Goal: Task Accomplishment & Management: Use online tool/utility

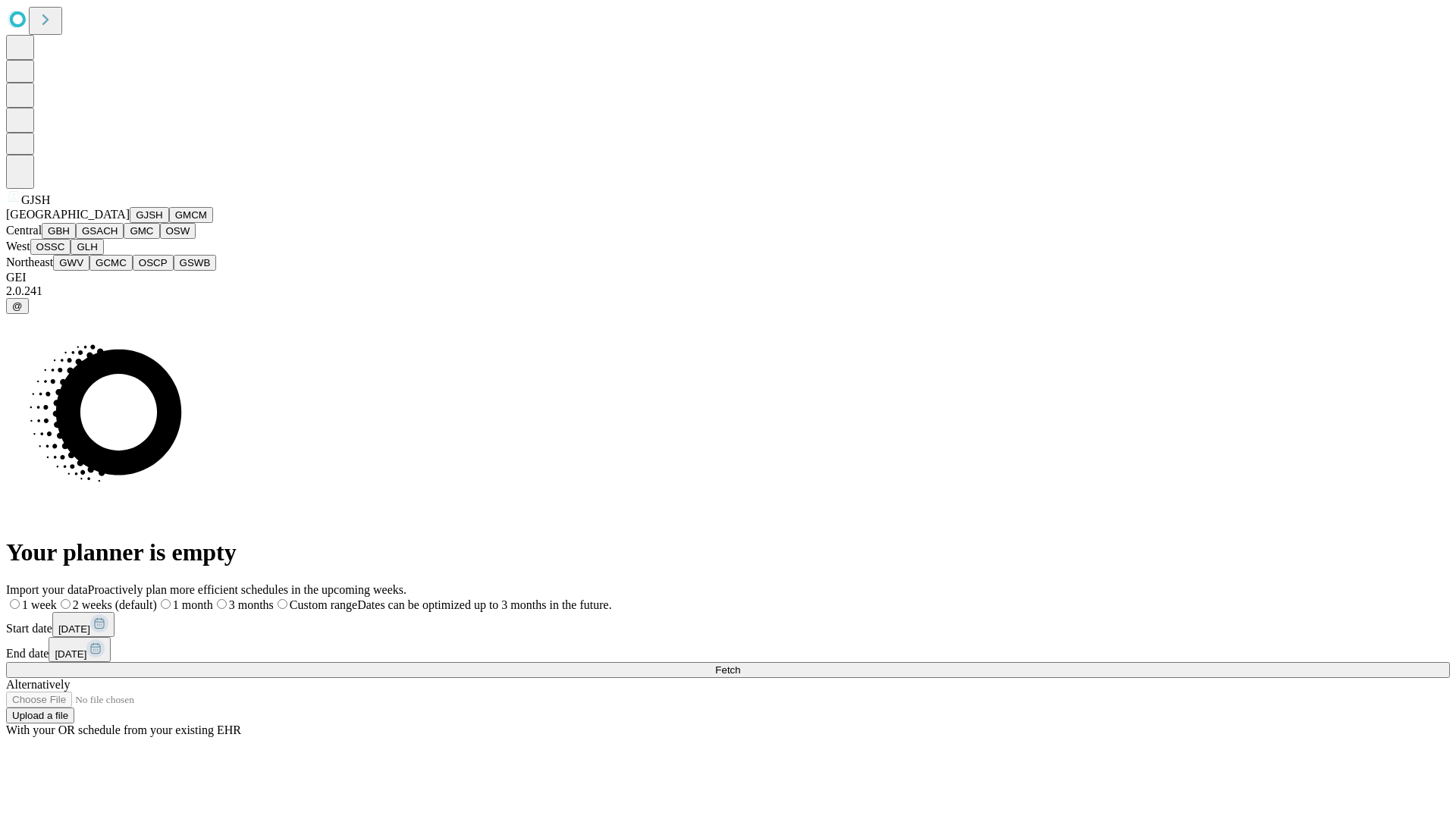
click at [130, 223] on button "GJSH" at bounding box center [149, 215] width 39 height 16
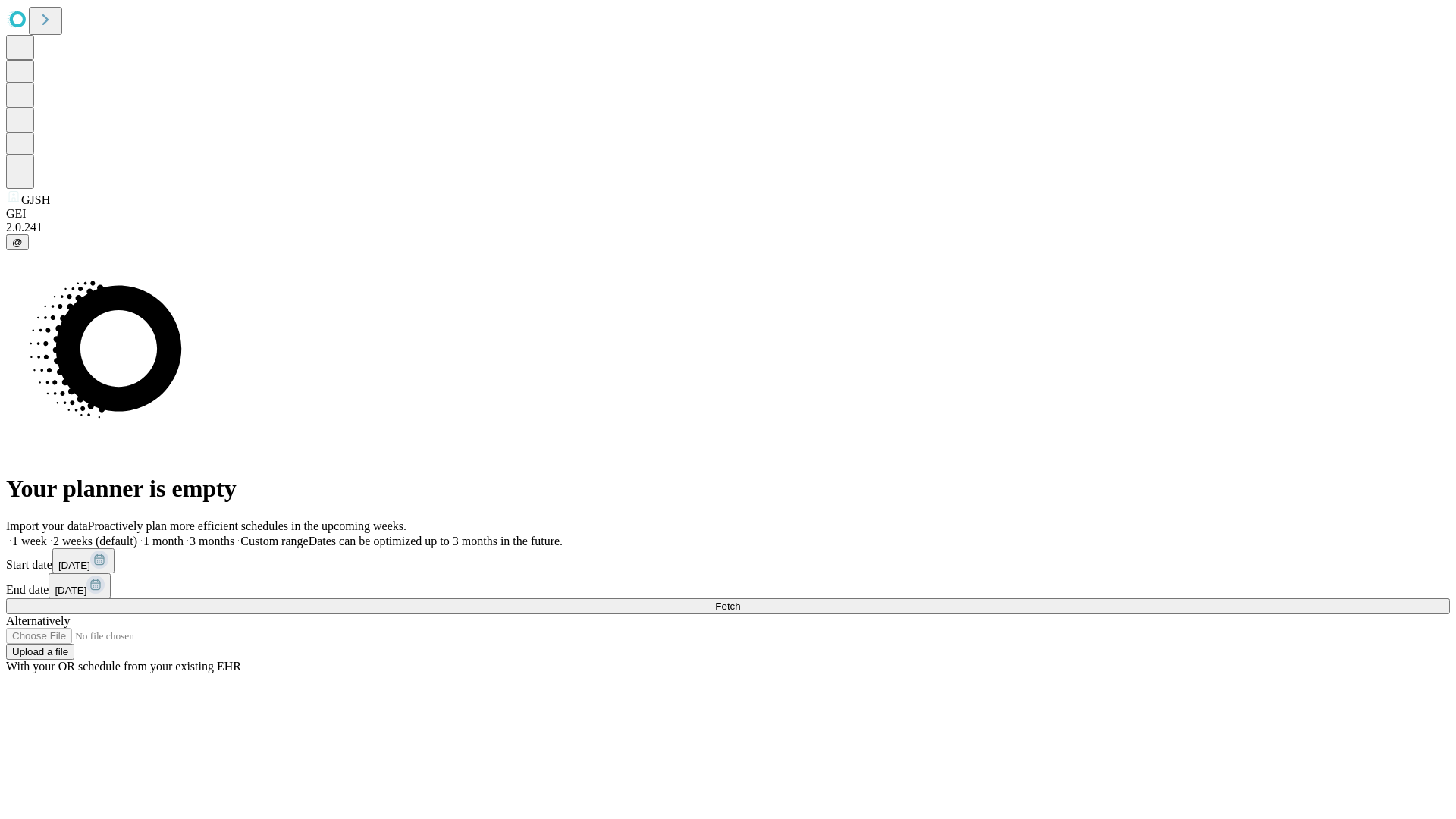
click at [47, 535] on label "1 week" at bounding box center [26, 541] width 41 height 13
click at [740, 601] on span "Fetch" at bounding box center [727, 606] width 25 height 12
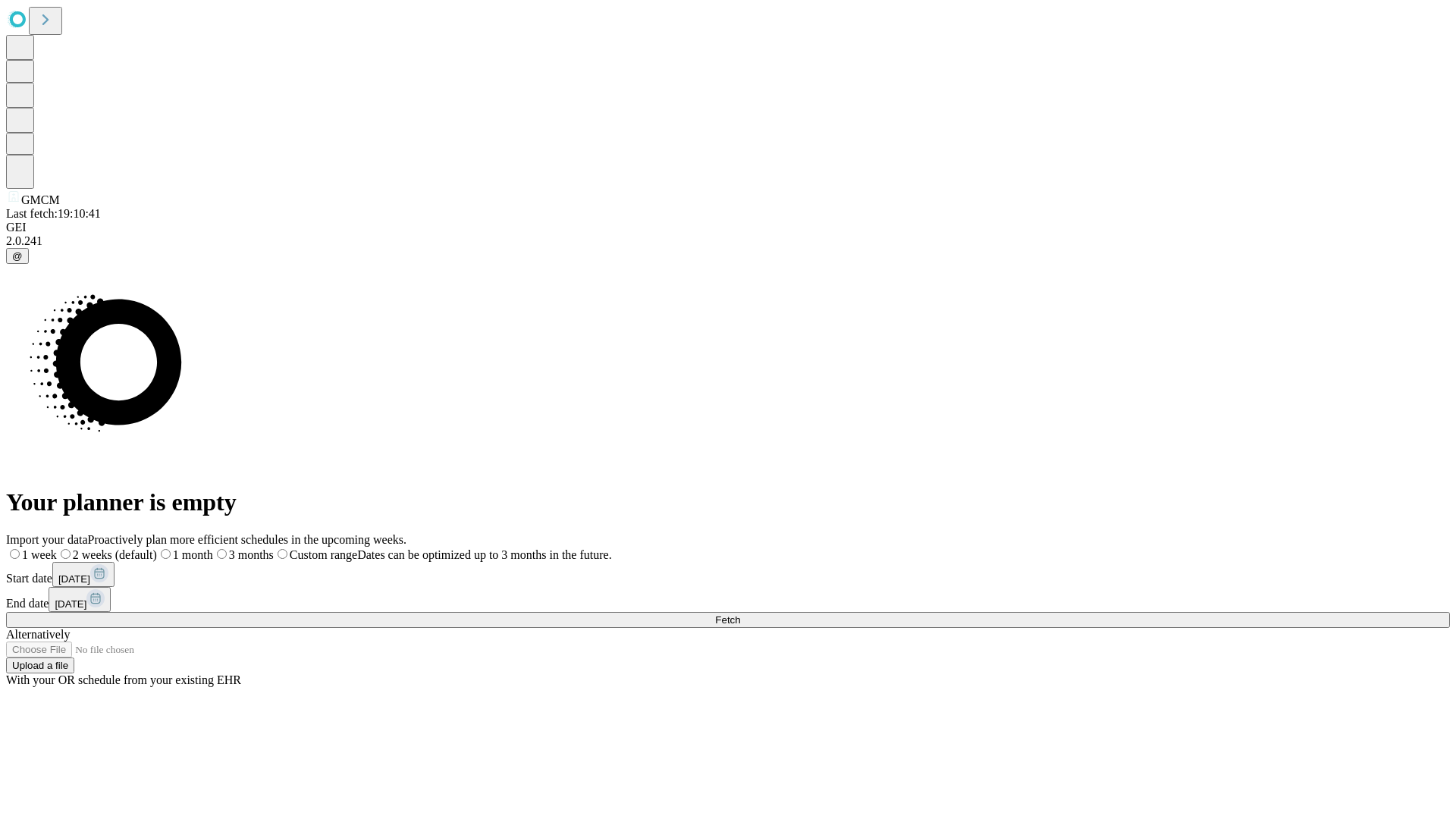
click at [57, 549] on label "1 week" at bounding box center [31, 555] width 51 height 13
click at [740, 615] on span "Fetch" at bounding box center [727, 620] width 25 height 12
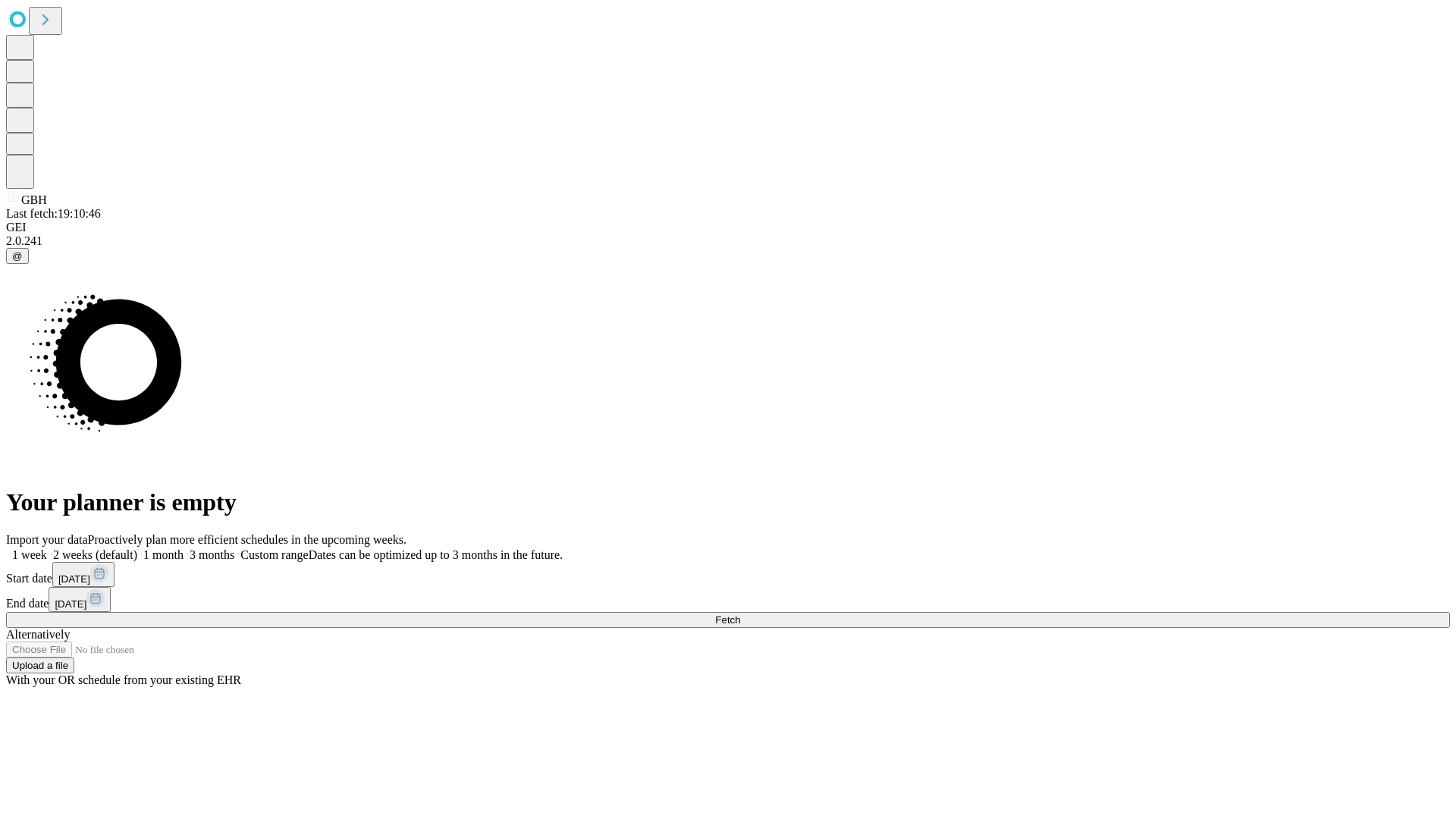
click at [740, 615] on span "Fetch" at bounding box center [727, 620] width 25 height 12
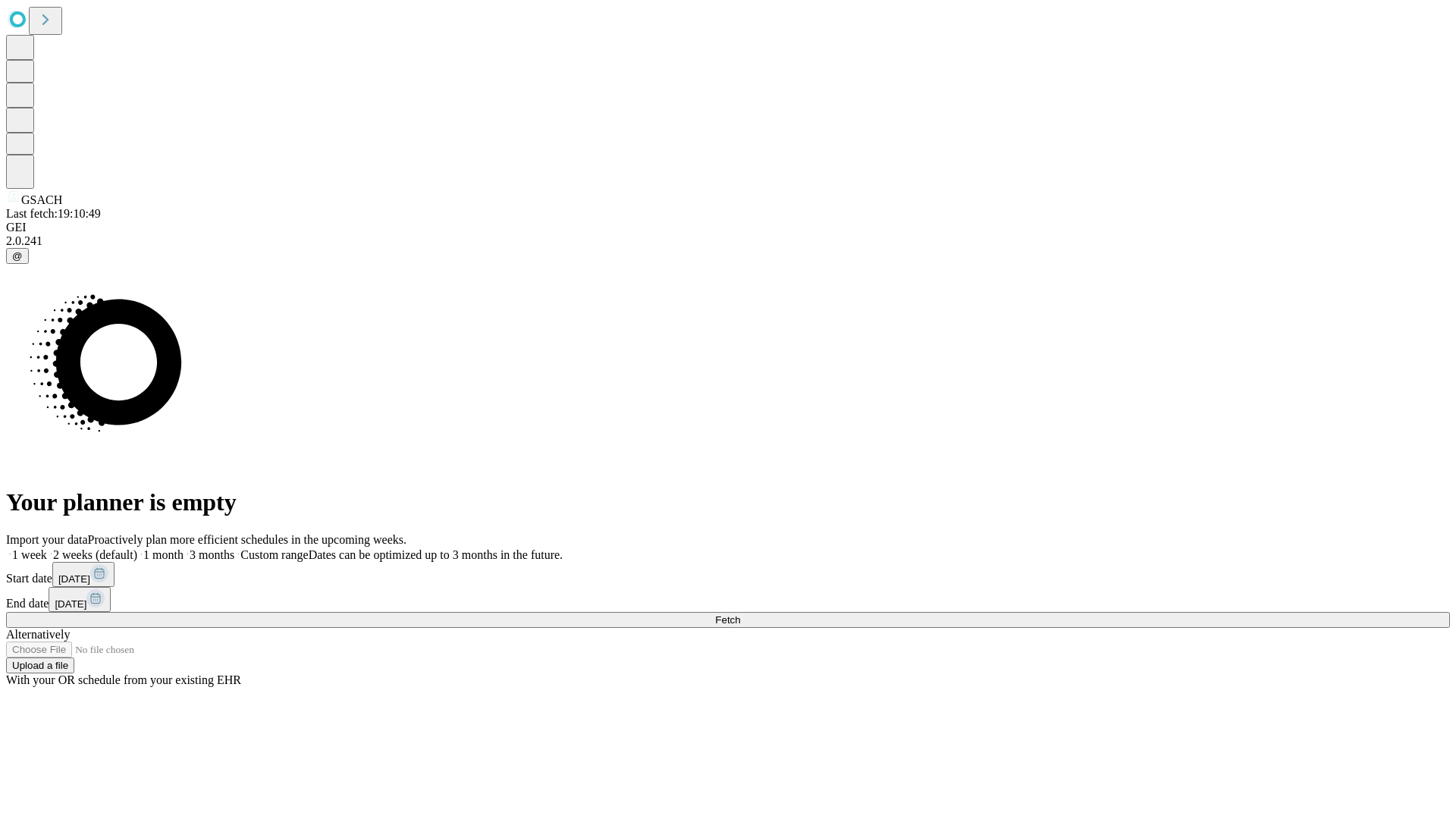
click at [47, 549] on label "1 week" at bounding box center [26, 555] width 41 height 13
click at [740, 615] on span "Fetch" at bounding box center [727, 620] width 25 height 12
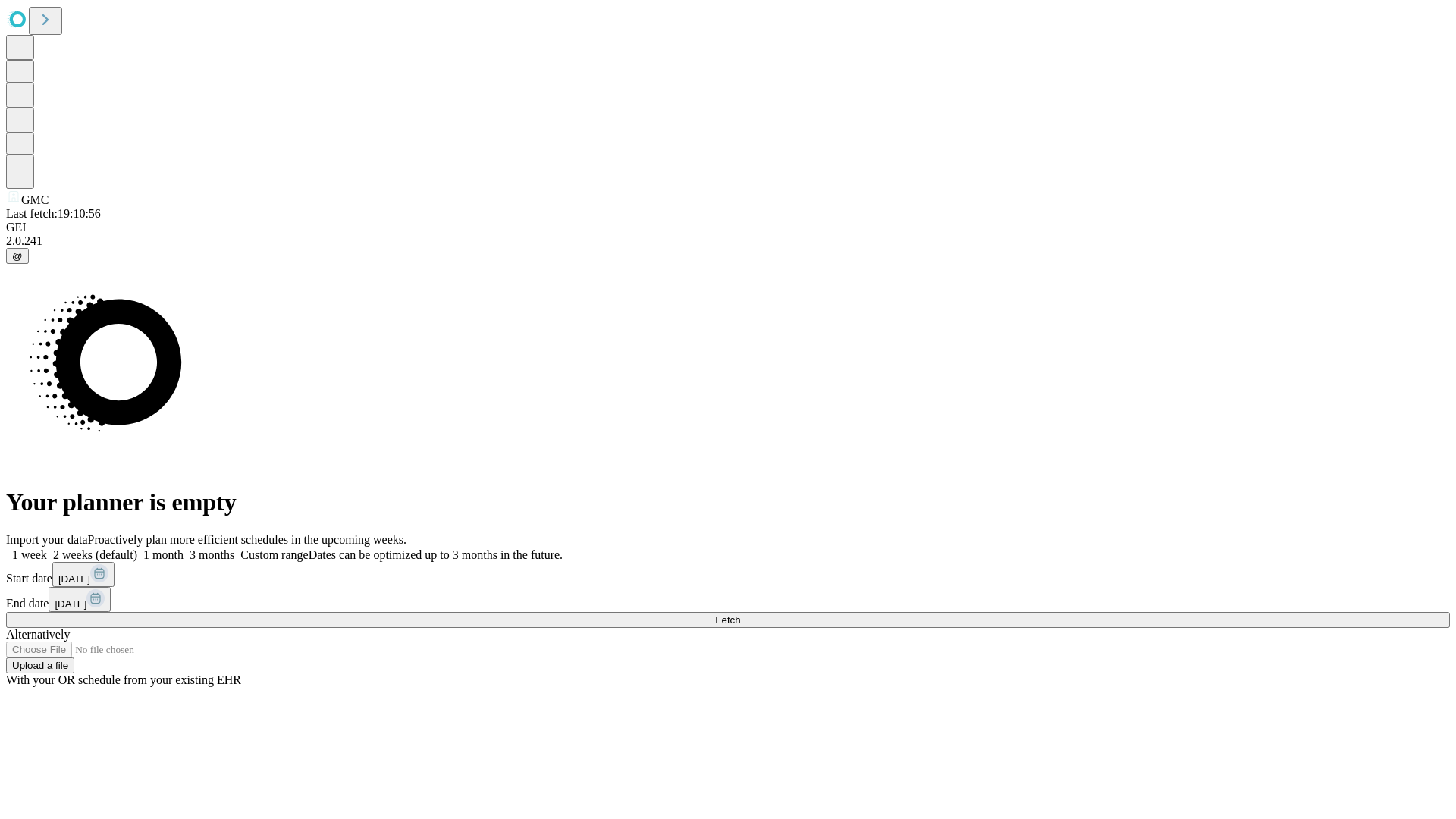
click at [47, 549] on label "1 week" at bounding box center [26, 555] width 41 height 13
click at [740, 615] on span "Fetch" at bounding box center [727, 620] width 25 height 12
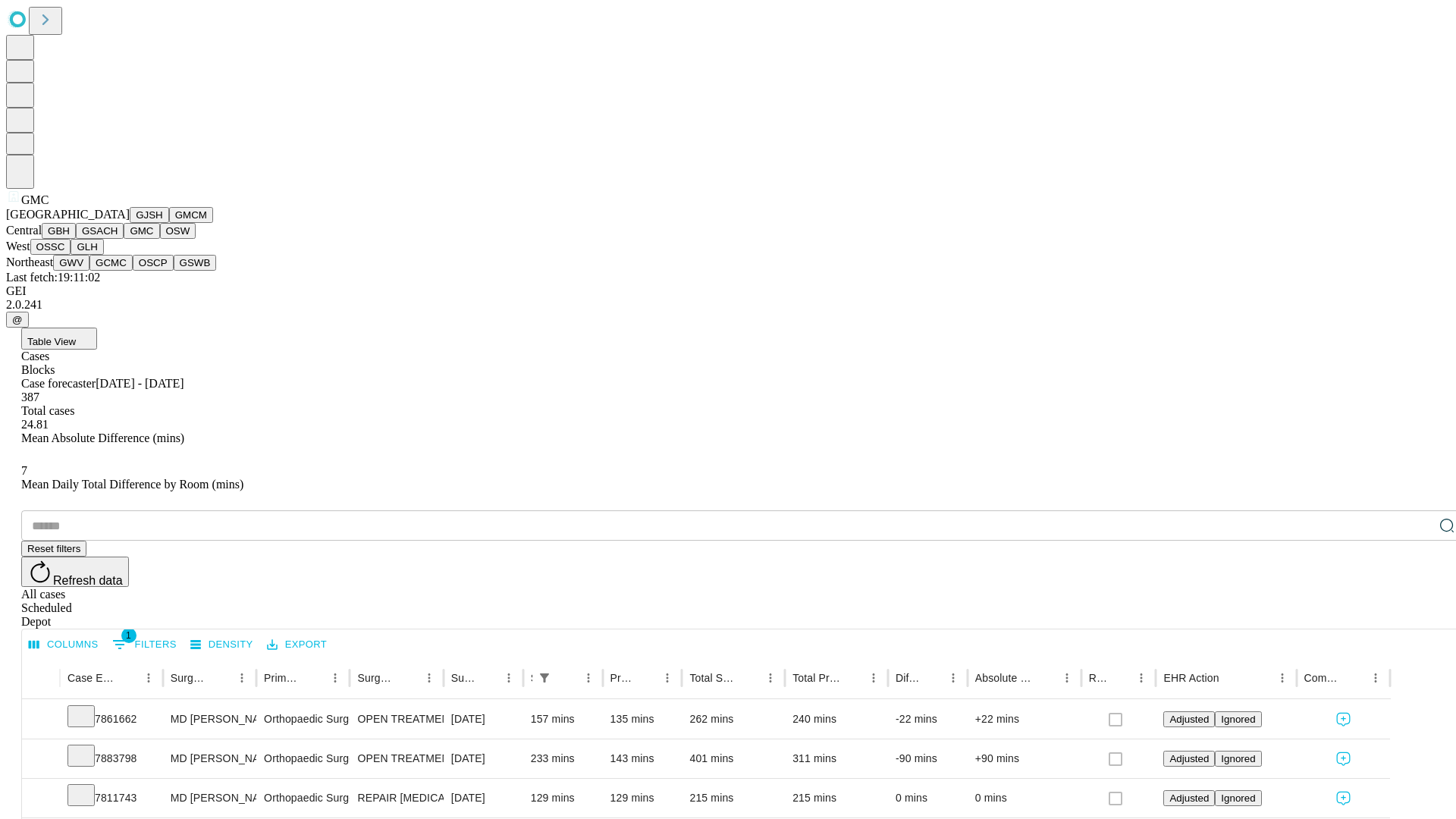
click at [160, 239] on button "OSW" at bounding box center [178, 231] width 36 height 16
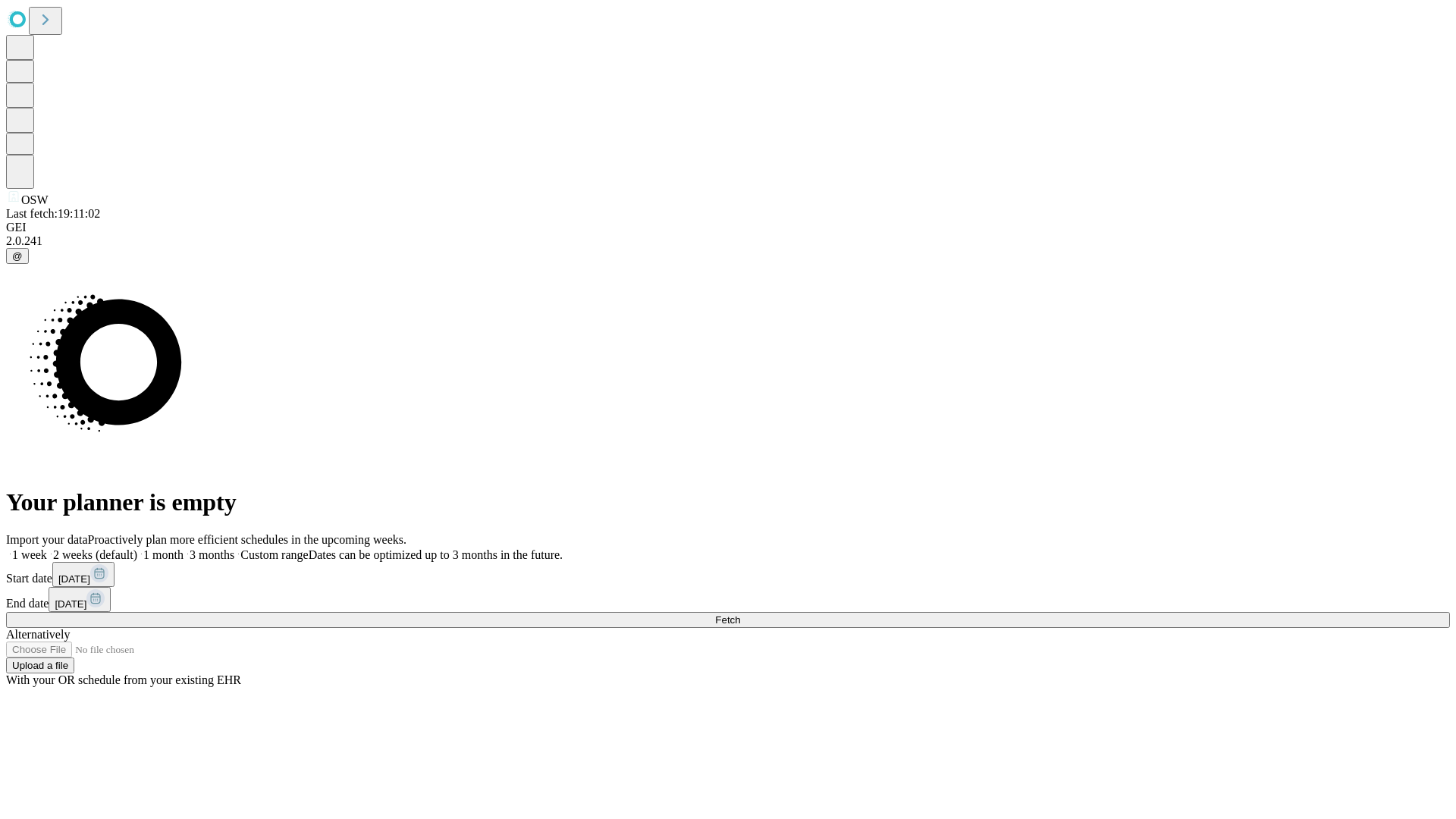
click at [47, 549] on label "1 week" at bounding box center [26, 555] width 41 height 13
click at [740, 615] on span "Fetch" at bounding box center [727, 620] width 25 height 12
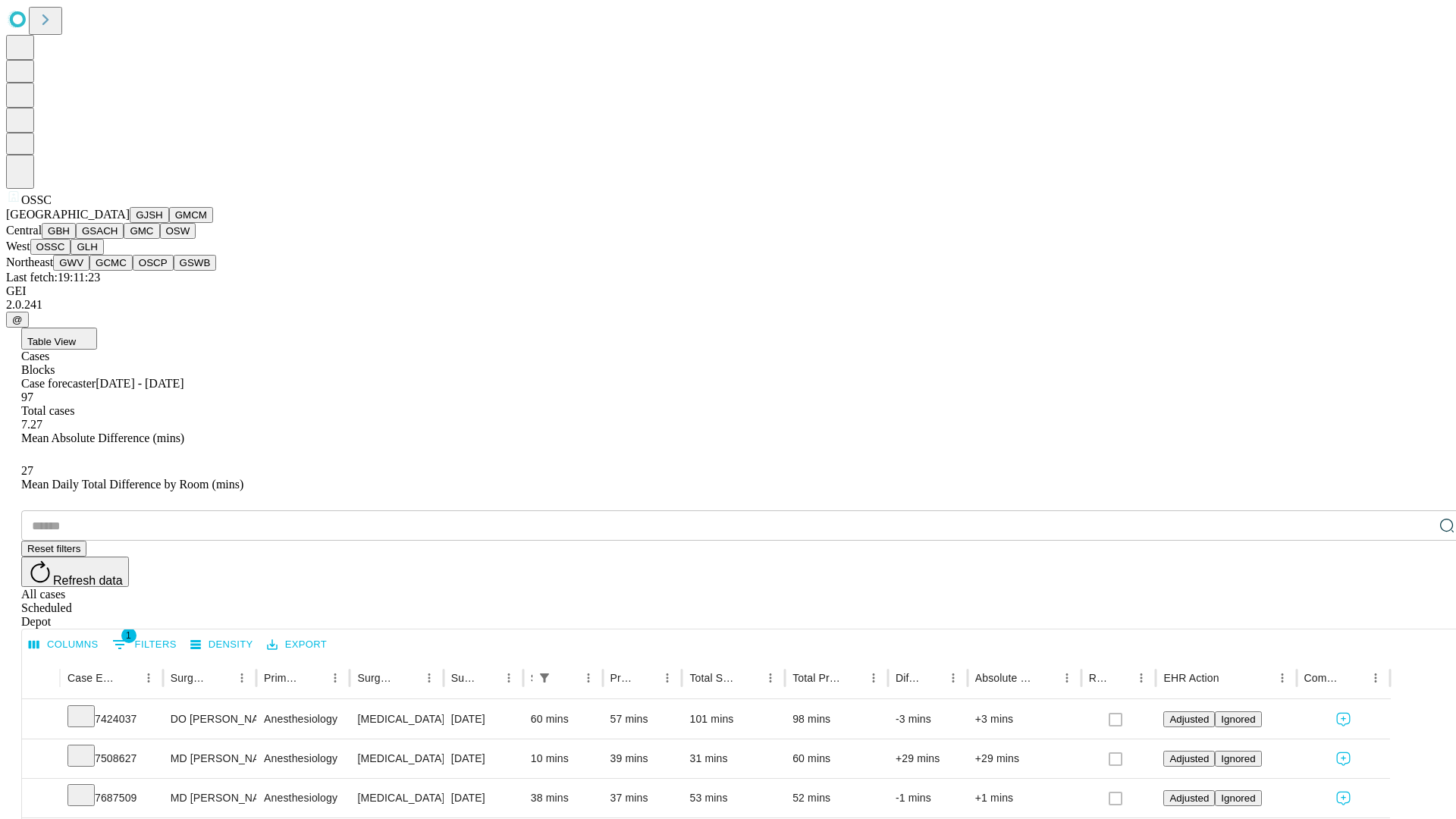
click at [103, 255] on button "GLH" at bounding box center [87, 246] width 32 height 16
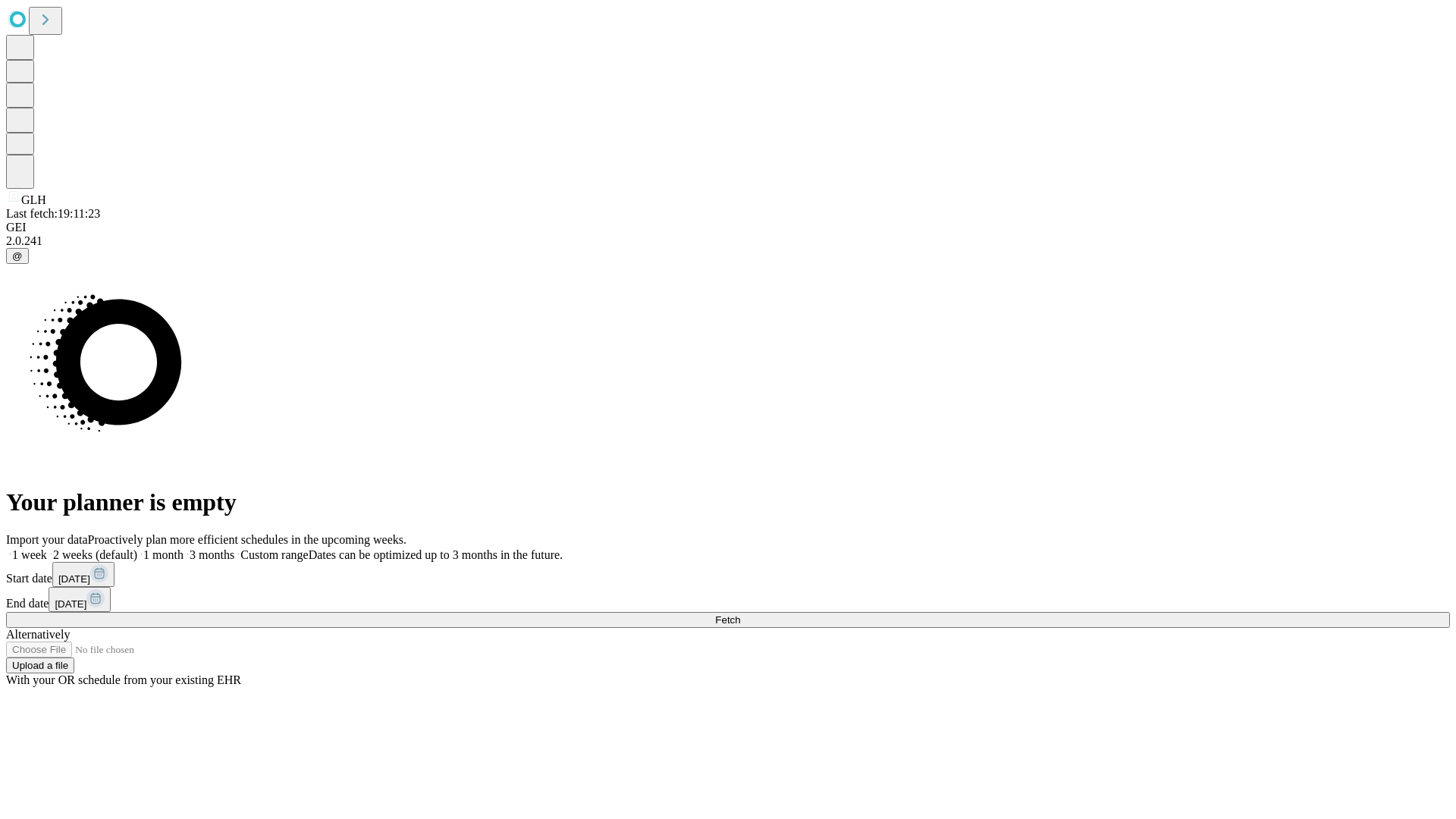
click at [47, 549] on label "1 week" at bounding box center [26, 555] width 41 height 13
click at [740, 615] on span "Fetch" at bounding box center [727, 620] width 25 height 12
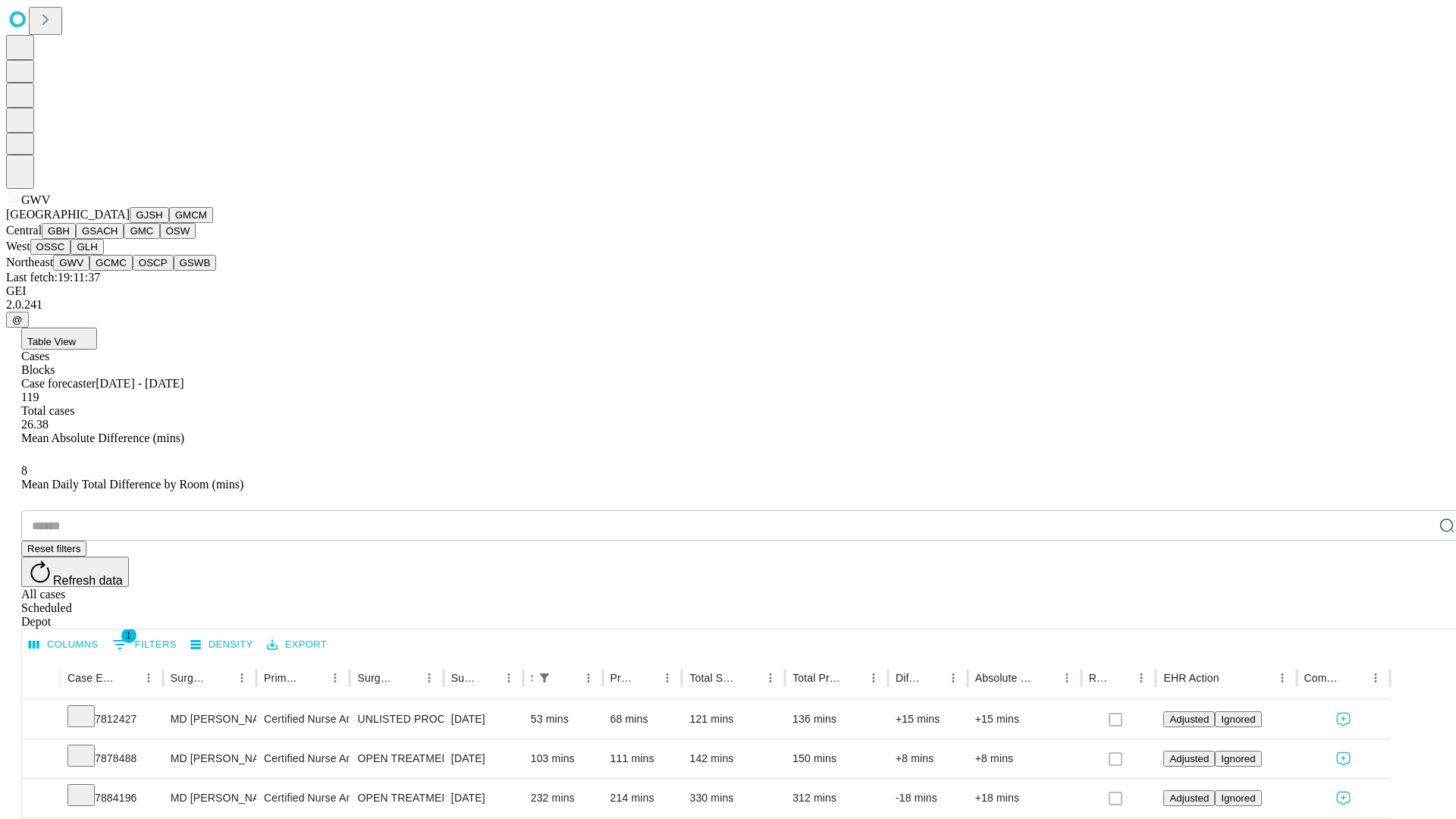
click at [117, 271] on button "GCMC" at bounding box center [111, 263] width 43 height 16
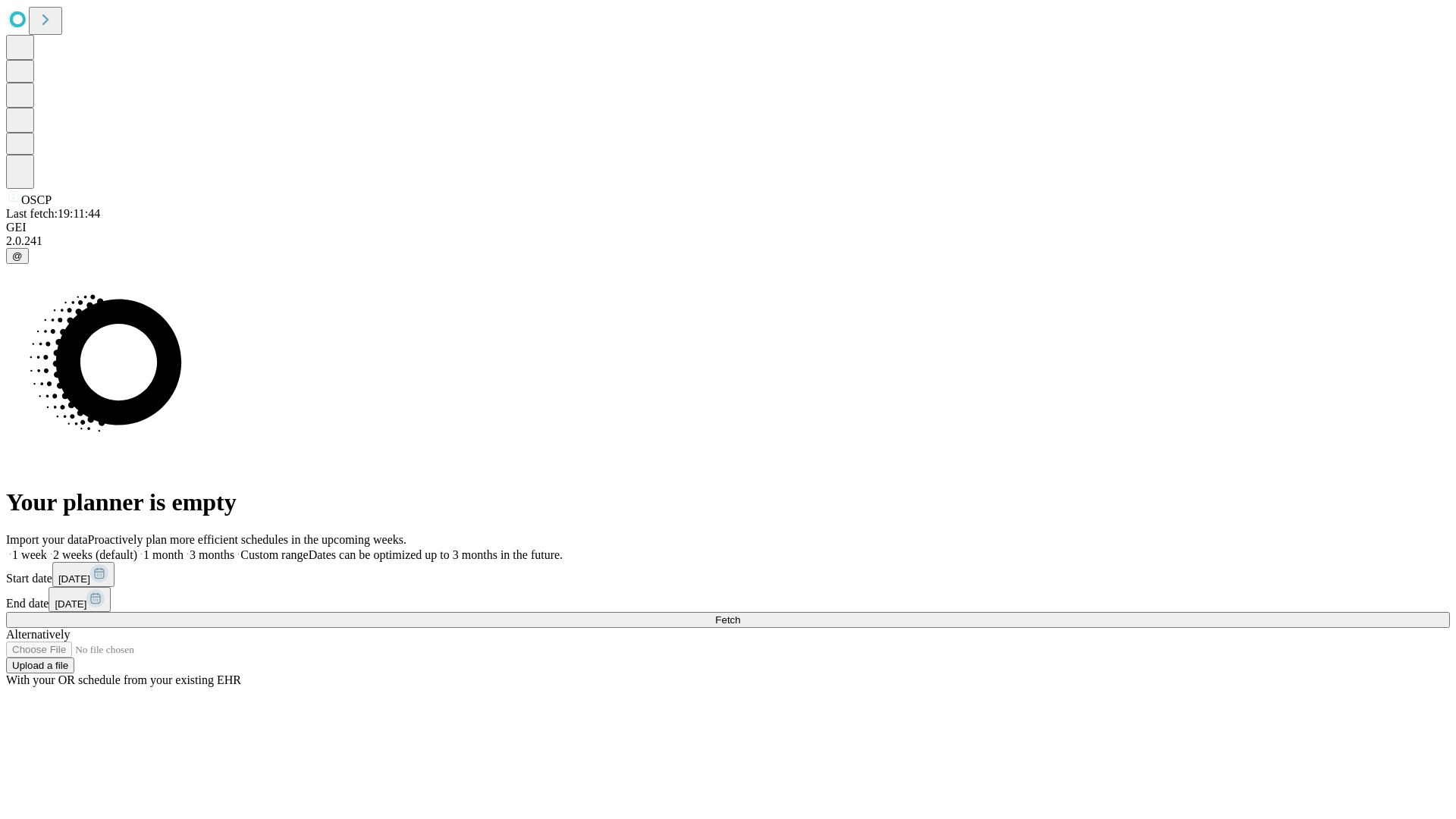
click at [47, 549] on label "1 week" at bounding box center [26, 555] width 41 height 13
click at [740, 615] on span "Fetch" at bounding box center [727, 620] width 25 height 12
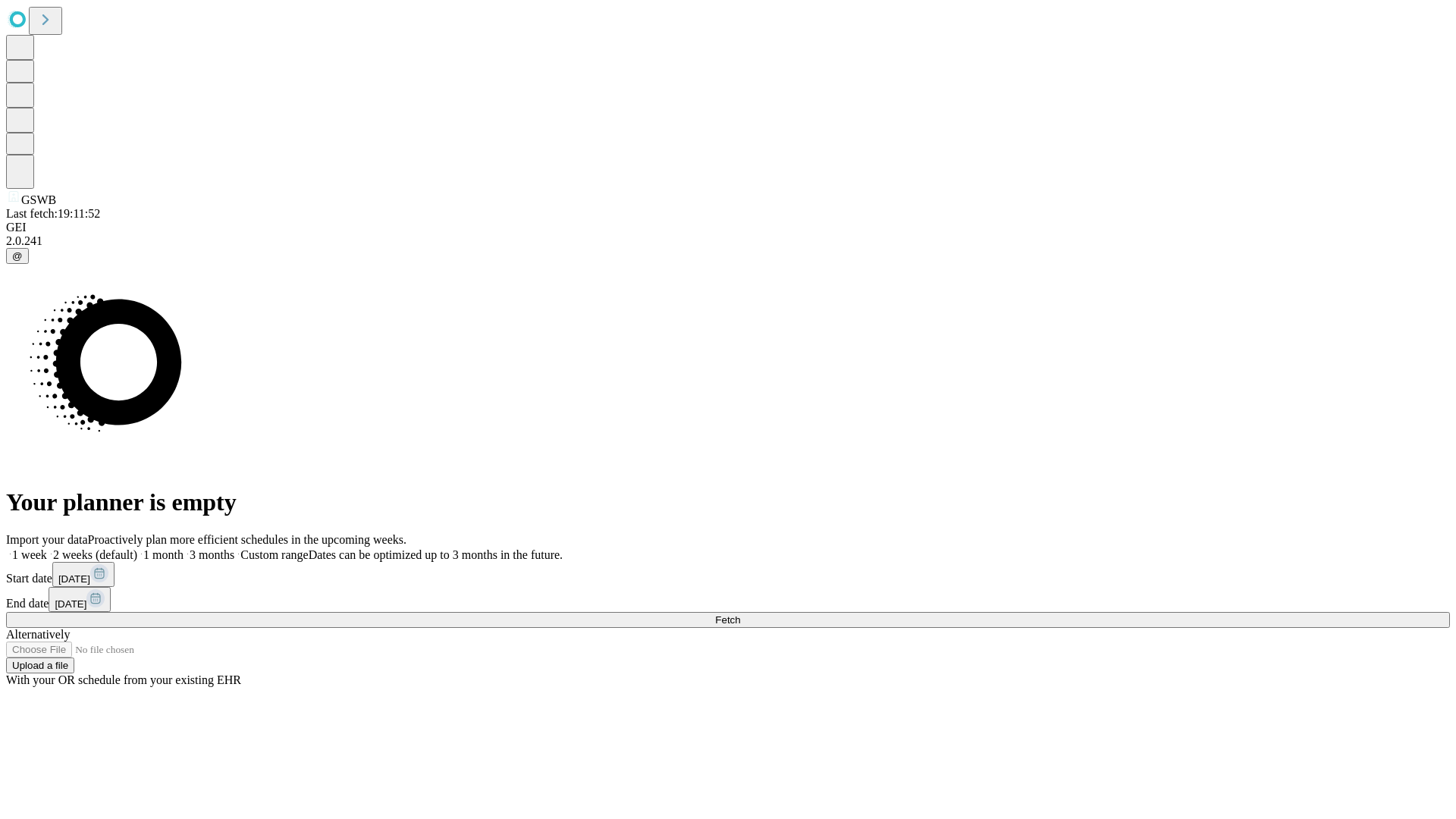
click at [47, 549] on label "1 week" at bounding box center [26, 555] width 41 height 13
click at [740, 615] on span "Fetch" at bounding box center [727, 620] width 25 height 12
